Goal: Transaction & Acquisition: Purchase product/service

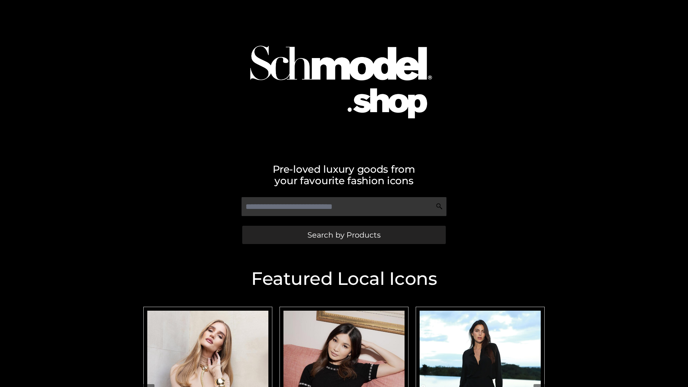
click at [344, 235] on span "Search by Products" at bounding box center [344, 235] width 73 height 8
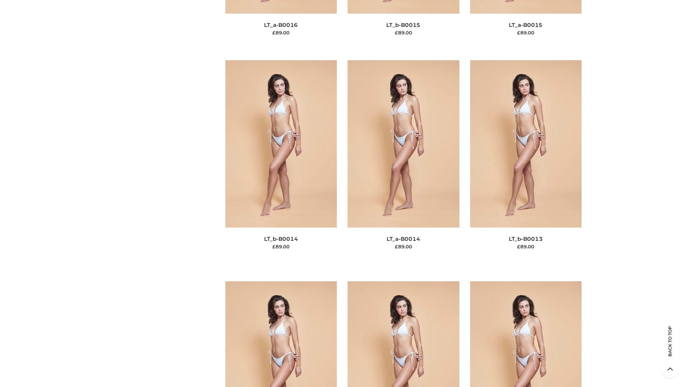
scroll to position [2550, 0]
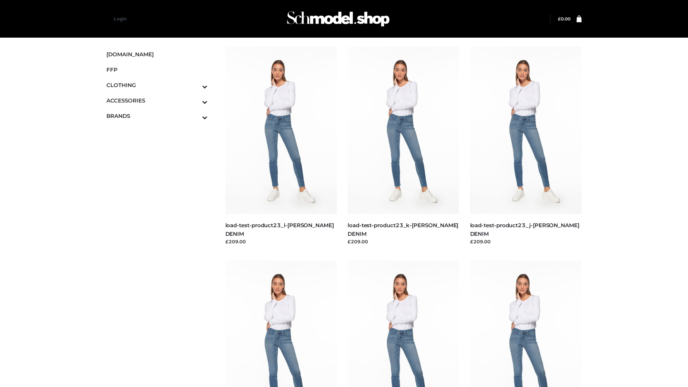
scroll to position [629, 0]
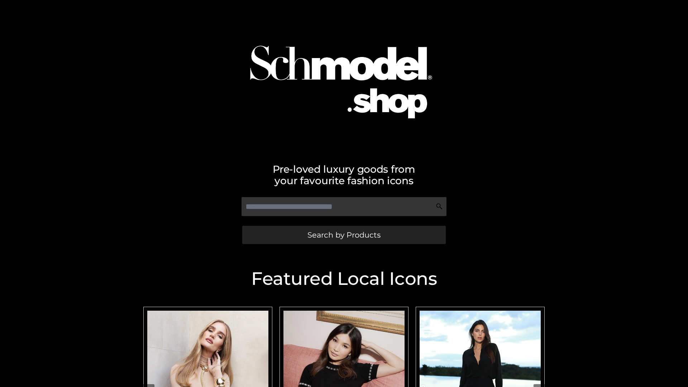
click at [344, 235] on span "Search by Products" at bounding box center [344, 235] width 73 height 8
